Goal: Information Seeking & Learning: Learn about a topic

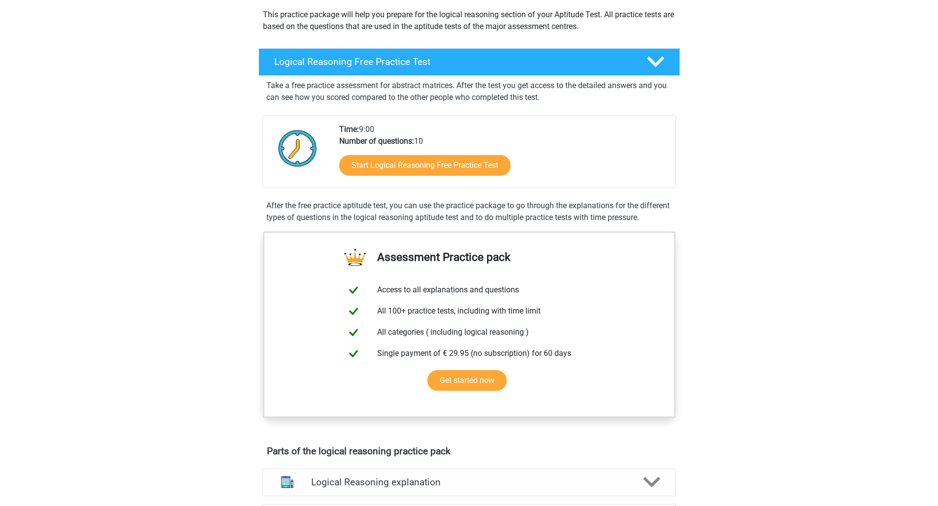
scroll to position [25, 0]
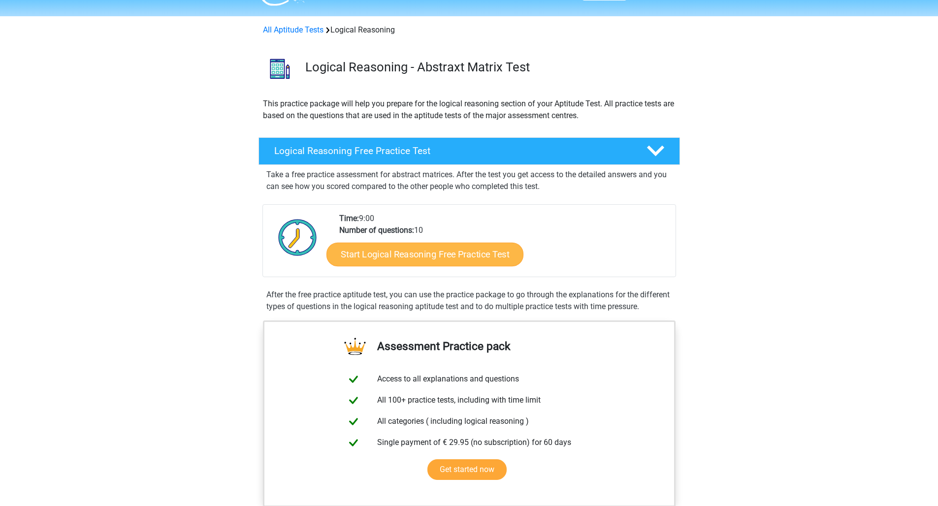
click at [440, 255] on link "Start Logical Reasoning Free Practice Test" at bounding box center [424, 254] width 197 height 24
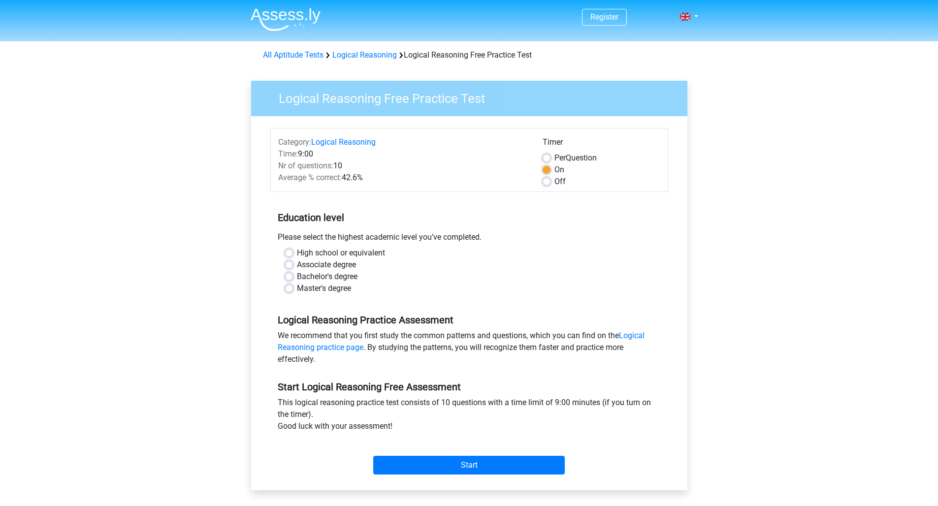
click at [297, 275] on label "Bachelor's degree" at bounding box center [327, 277] width 61 height 12
click at [289, 275] on input "Bachelor's degree" at bounding box center [289, 276] width 8 height 10
radio input "true"
click at [460, 468] on input "Start" at bounding box center [468, 465] width 191 height 19
click at [419, 343] on div "We recommend that you first study the common patterns and questions, which you …" at bounding box center [469, 349] width 398 height 39
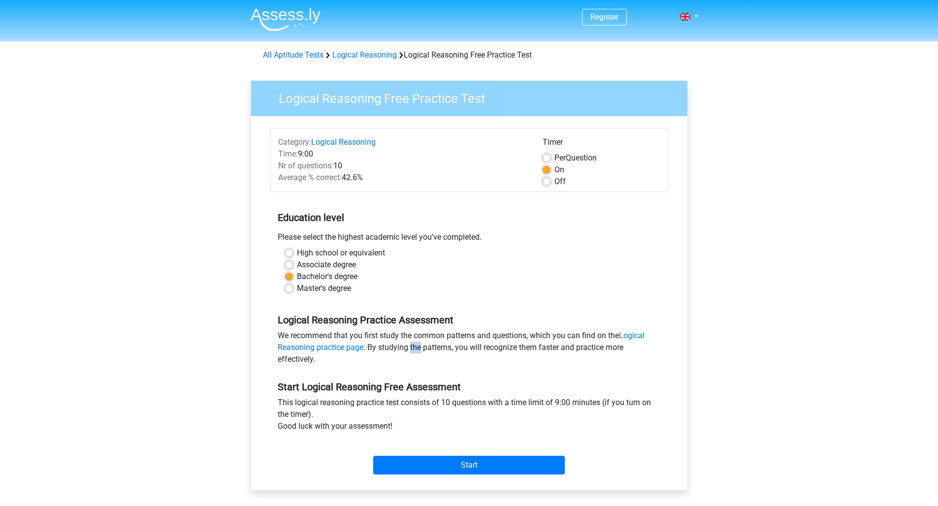
click at [419, 343] on div "We recommend that you first study the common patterns and questions, which you …" at bounding box center [469, 349] width 398 height 39
click at [421, 335] on div "We recommend that you first study the common patterns and questions, which you …" at bounding box center [469, 349] width 398 height 39
drag, startPoint x: 421, startPoint y: 335, endPoint x: 441, endPoint y: 345, distance: 22.7
click at [422, 335] on div "We recommend that you first study the common patterns and questions, which you …" at bounding box center [469, 349] width 398 height 39
click at [442, 346] on div "We recommend that you first study the common patterns and questions, which you …" at bounding box center [469, 349] width 398 height 39
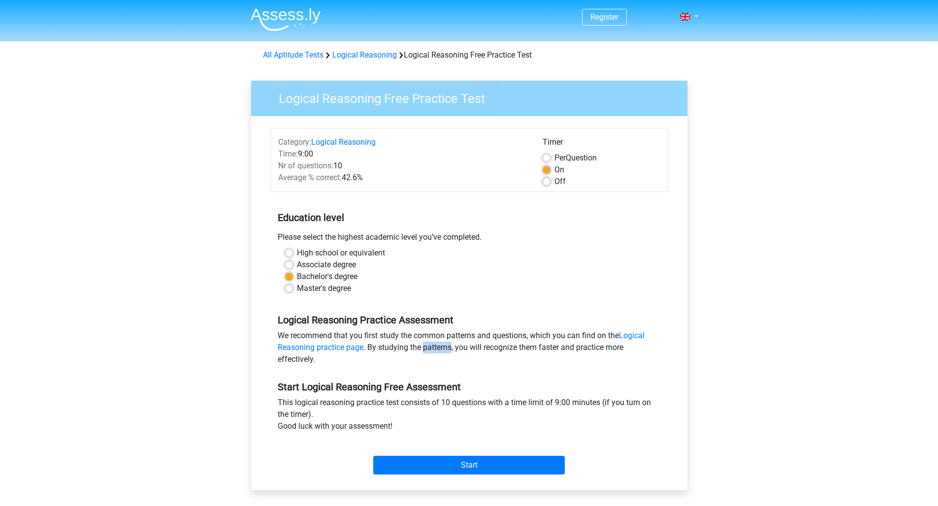
click at [442, 346] on div "We recommend that you first study the common patterns and questions, which you …" at bounding box center [469, 349] width 398 height 39
click at [449, 335] on div "We recommend that you first study the common patterns and questions, which you …" at bounding box center [469, 349] width 398 height 39
click at [631, 335] on link "Logical Reasoning practice page" at bounding box center [461, 341] width 367 height 21
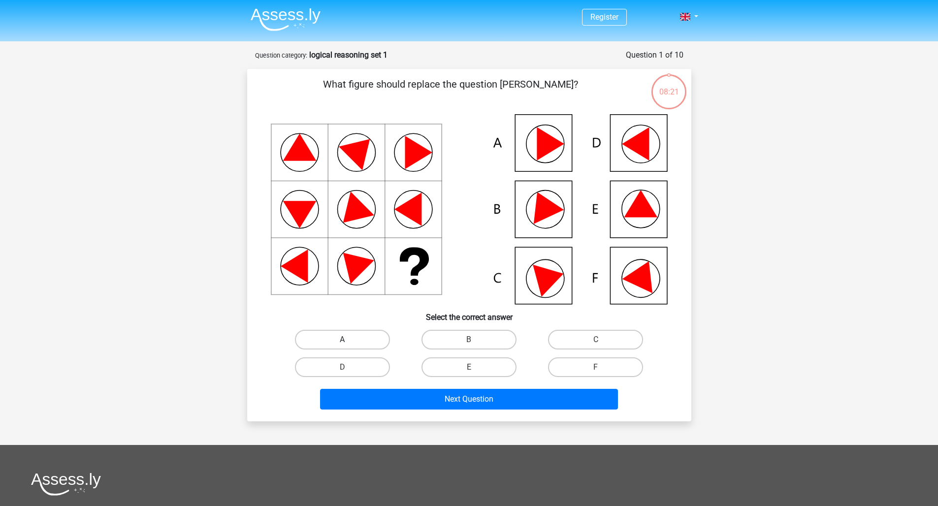
click at [358, 332] on label "A" at bounding box center [342, 340] width 95 height 20
click at [348, 340] on input "A" at bounding box center [345, 343] width 6 height 6
radio input "true"
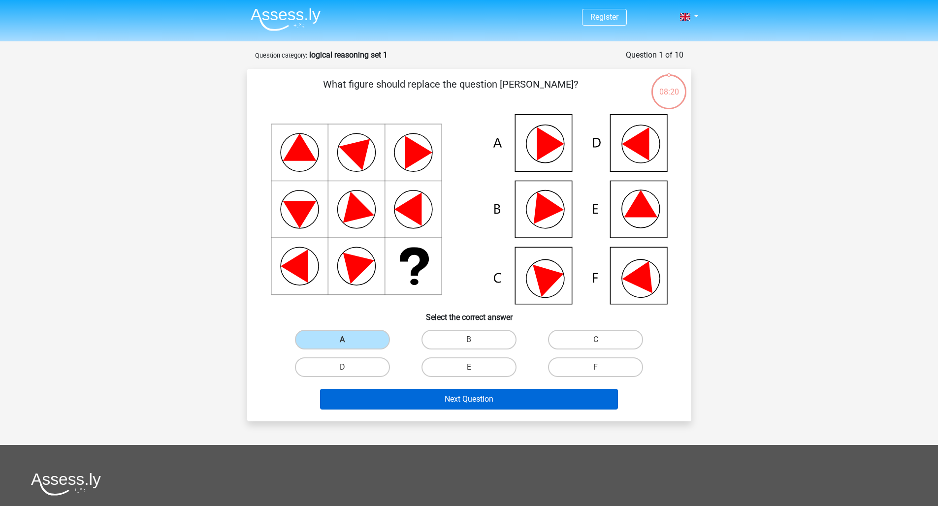
click at [479, 403] on button "Next Question" at bounding box center [469, 399] width 298 height 21
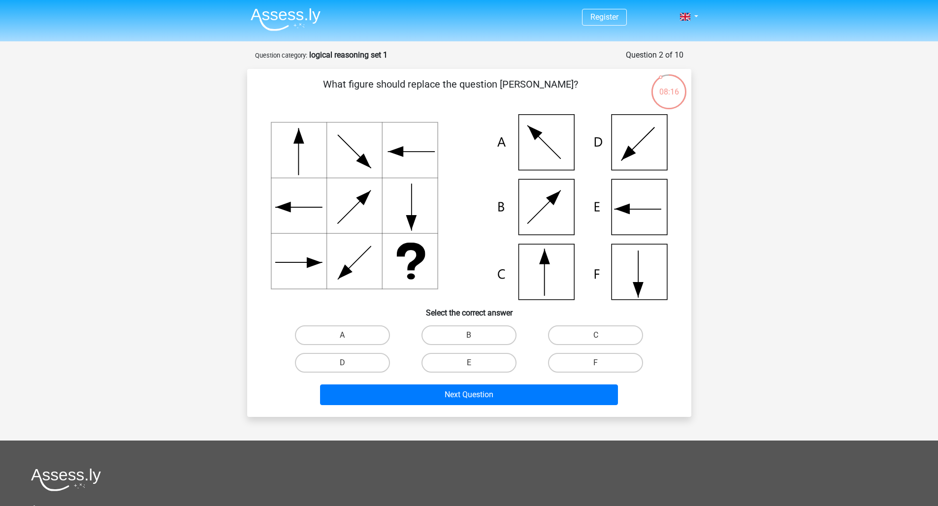
click at [336, 57] on strong "logical reasoning set 1" at bounding box center [348, 54] width 78 height 9
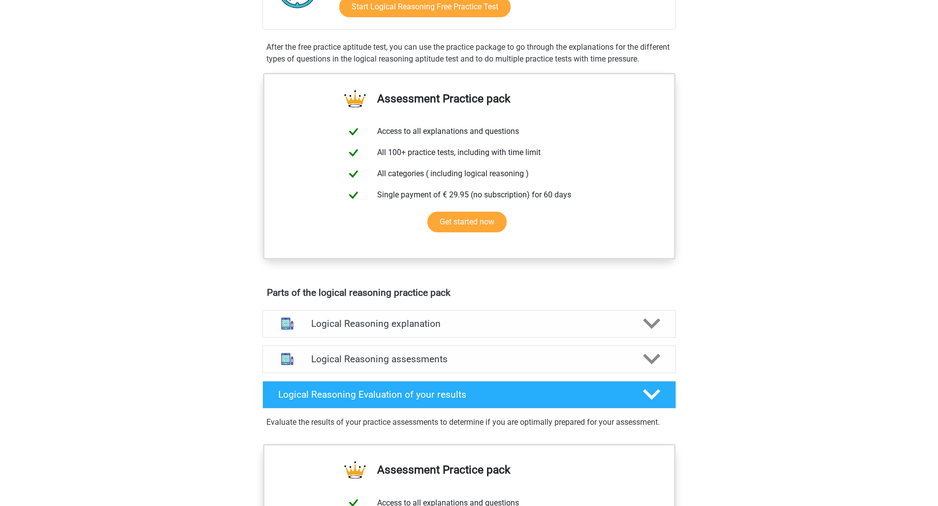
scroll to position [291, 0]
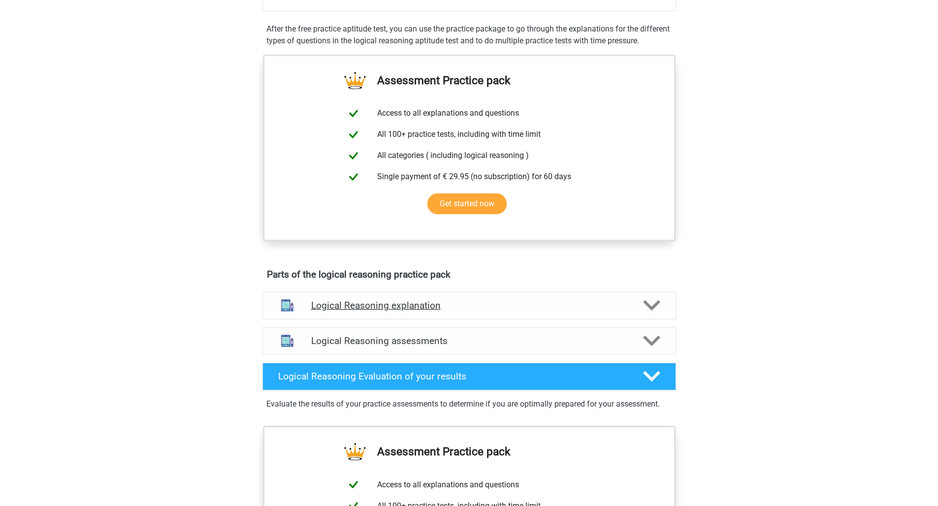
click at [653, 311] on polygon at bounding box center [651, 305] width 17 height 11
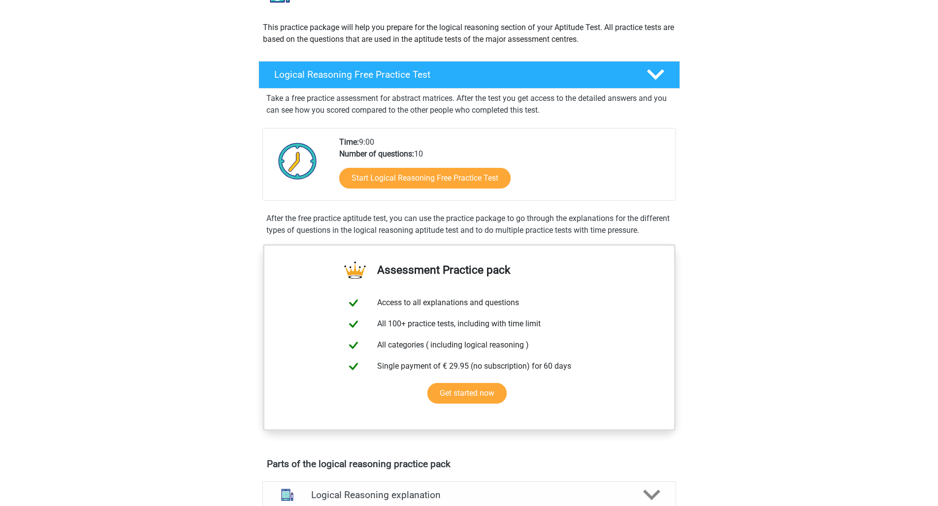
scroll to position [53, 0]
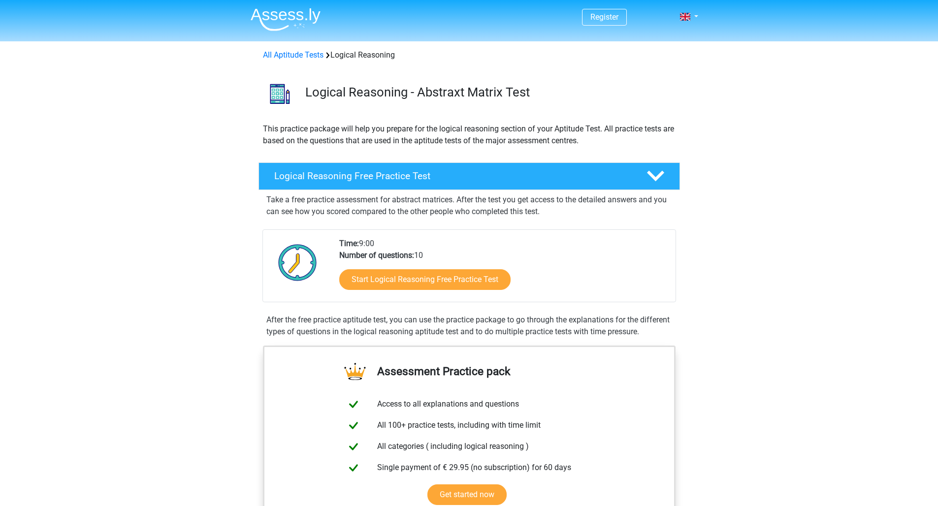
scroll to position [25, 0]
